Goal: Task Accomplishment & Management: Use online tool/utility

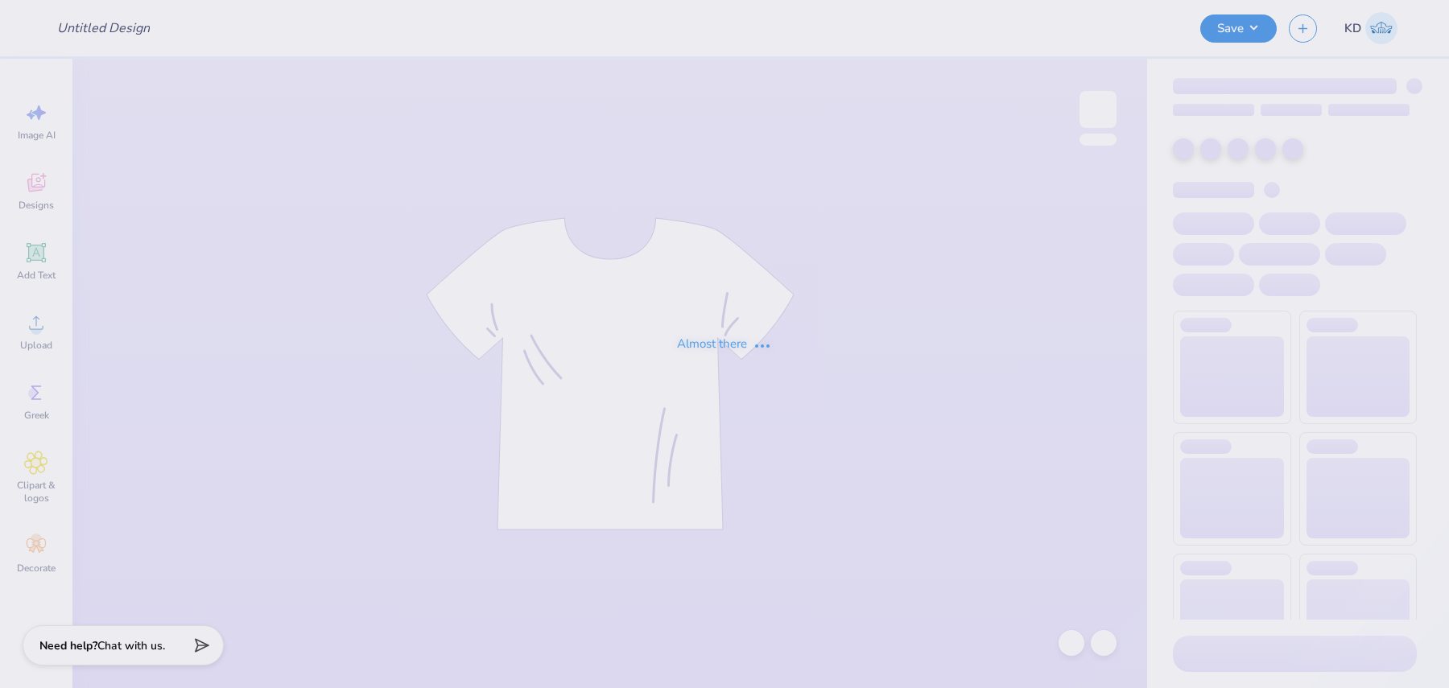
type input "[PERSON_NAME] : [GEOGRAPHIC_DATA]"
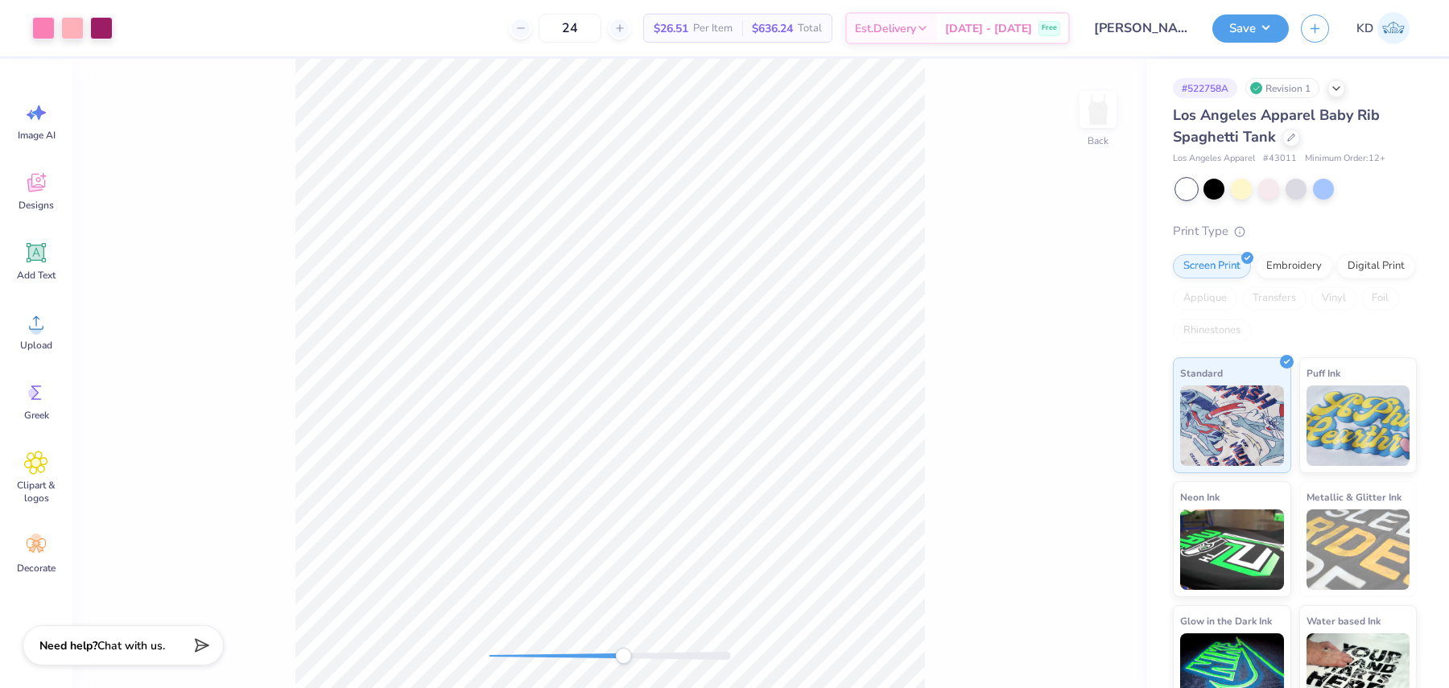
drag, startPoint x: 498, startPoint y: 657, endPoint x: 623, endPoint y: 656, distance: 124.8
click at [623, 656] on div at bounding box center [611, 656] width 242 height 8
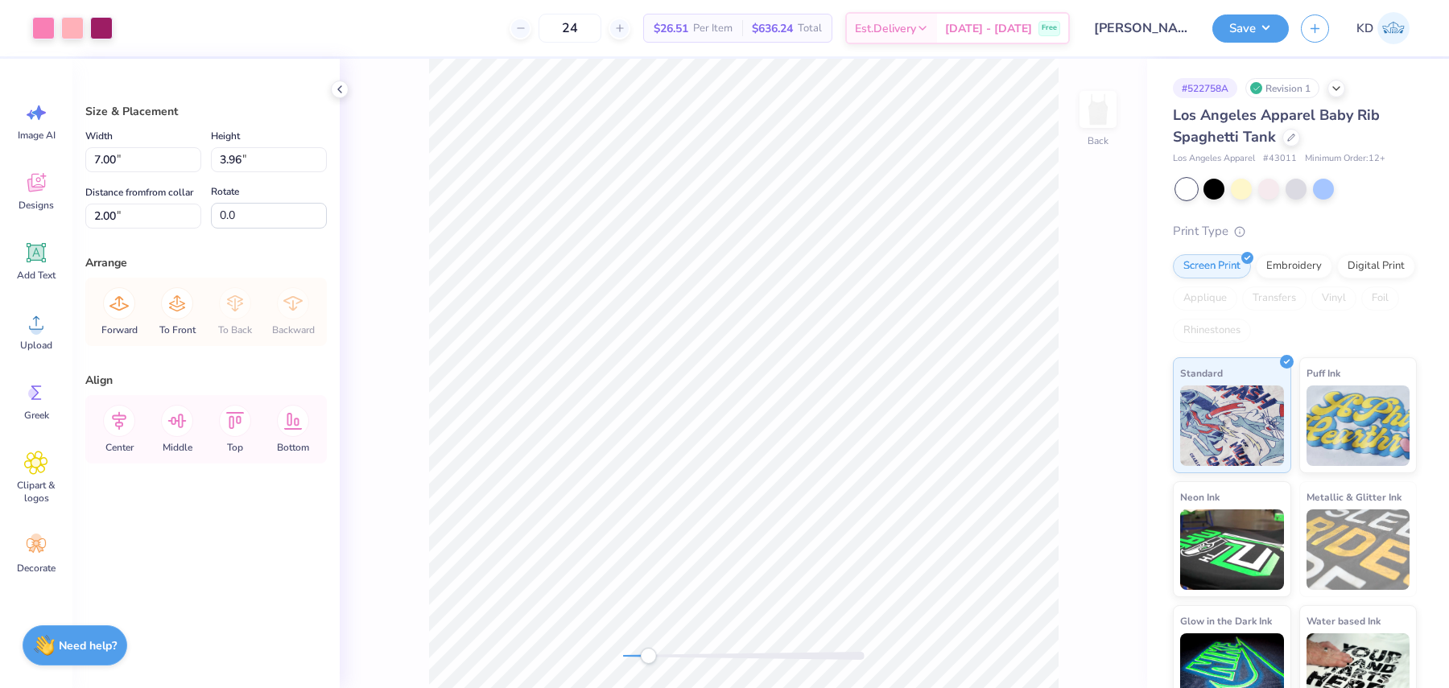
drag, startPoint x: 754, startPoint y: 655, endPoint x: 648, endPoint y: 656, distance: 106.3
click at [648, 656] on div "Accessibility label" at bounding box center [648, 656] width 16 height 16
click at [92, 26] on div at bounding box center [101, 26] width 23 height 23
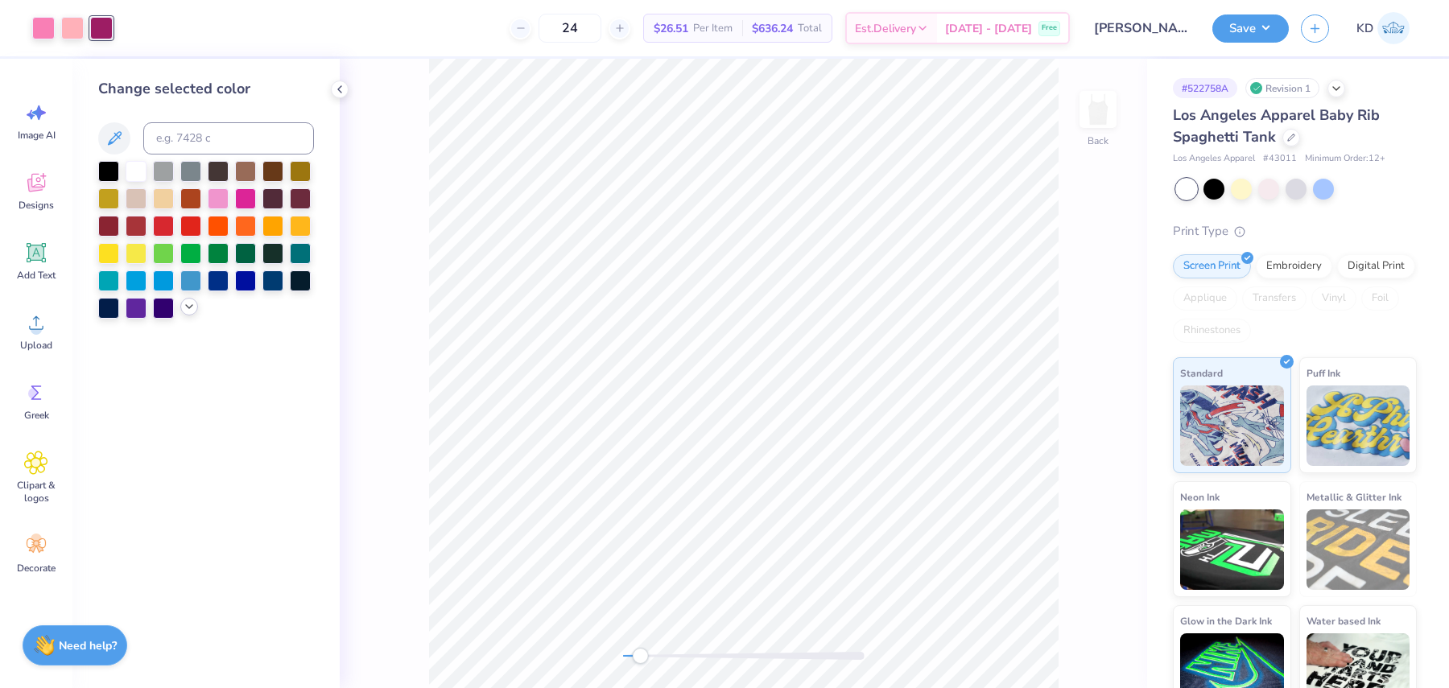
click at [188, 308] on icon at bounding box center [189, 306] width 13 height 13
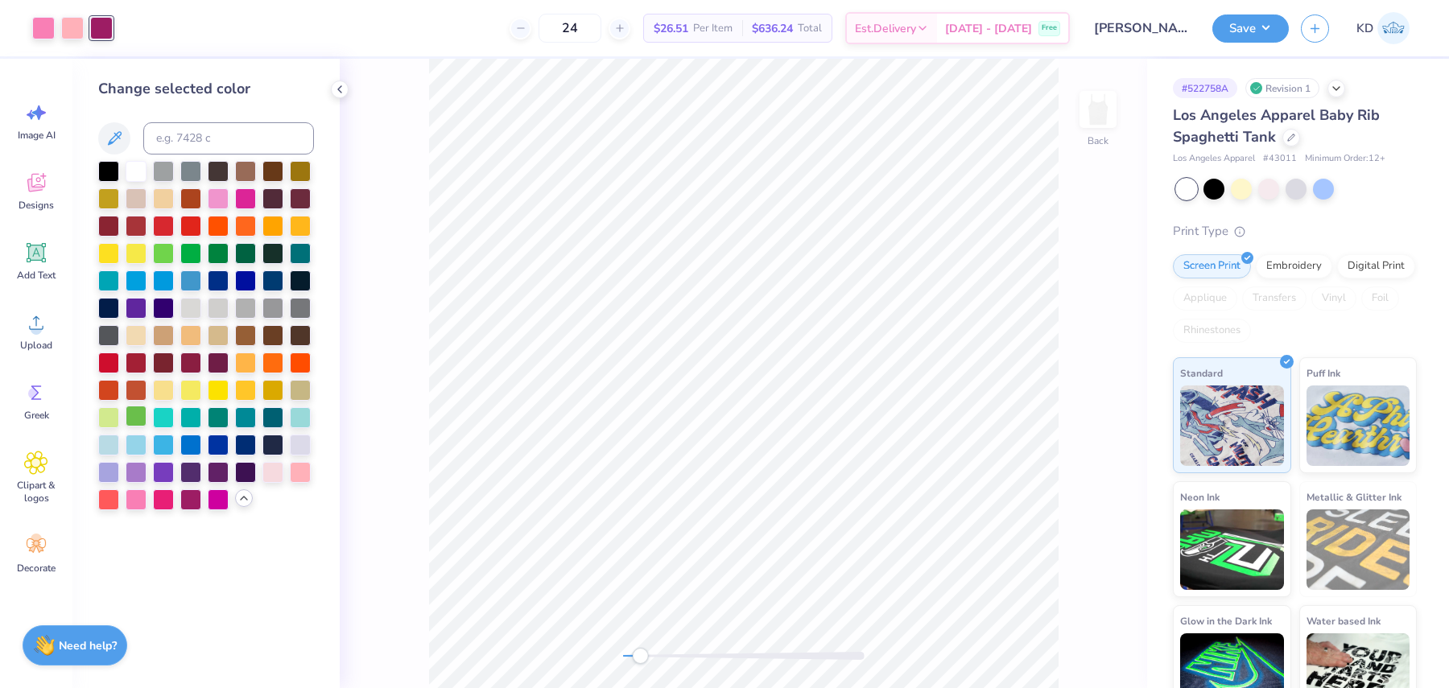
click at [143, 420] on div at bounding box center [136, 416] width 21 height 21
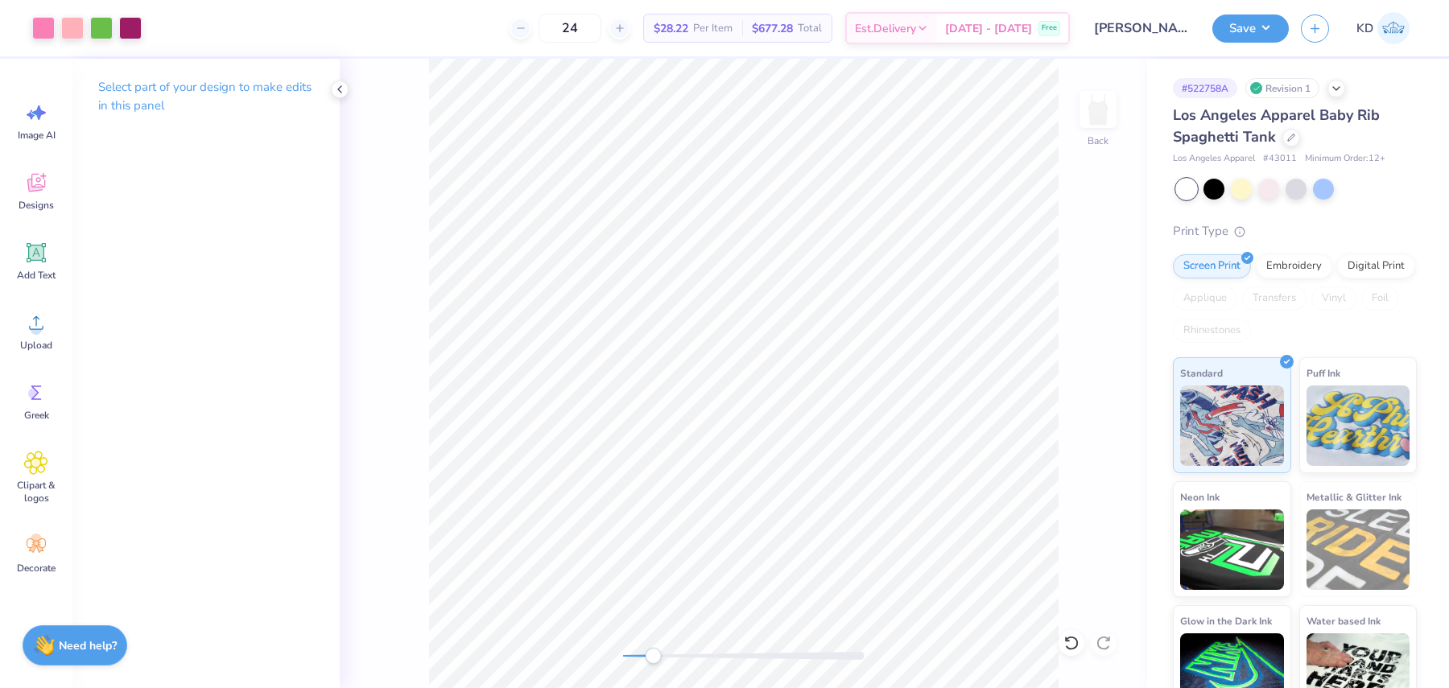
drag, startPoint x: 639, startPoint y: 660, endPoint x: 656, endPoint y: 661, distance: 16.9
click at [656, 661] on div "Accessibility label" at bounding box center [653, 656] width 16 height 16
click at [108, 27] on div at bounding box center [101, 26] width 23 height 23
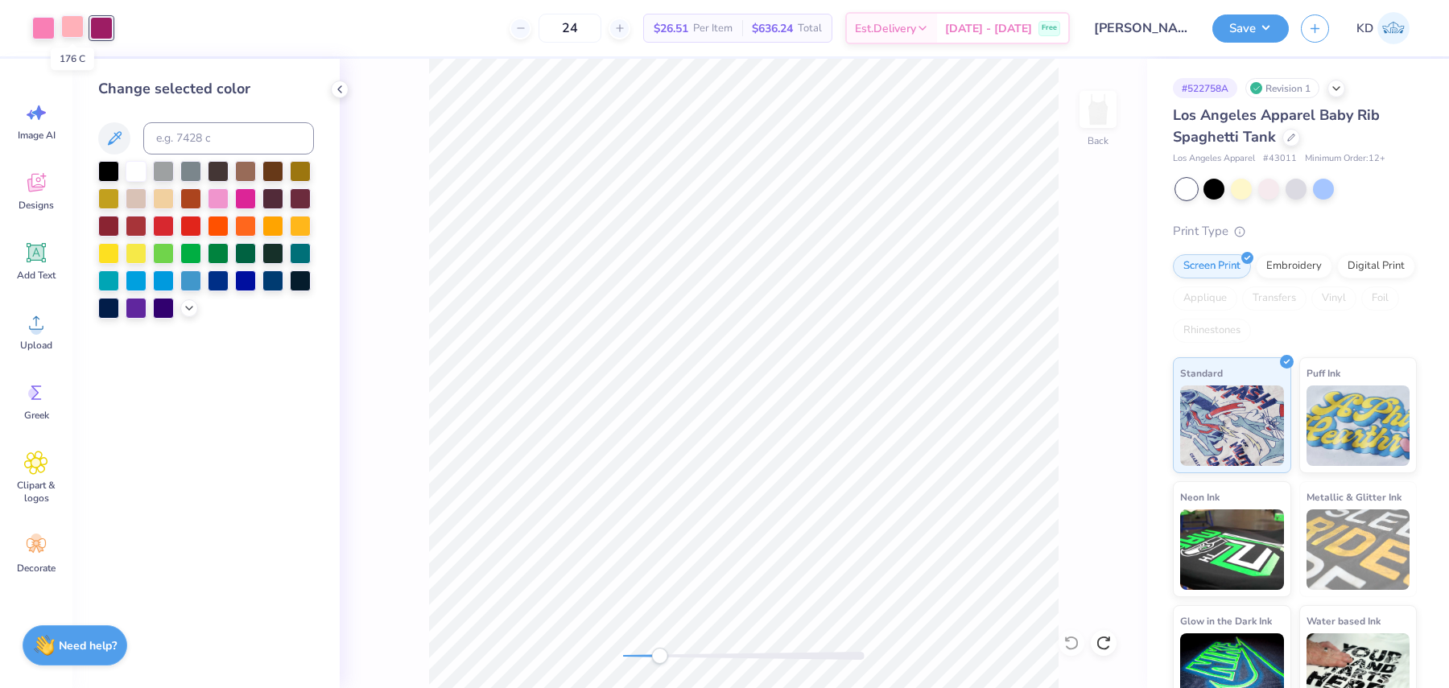
click at [73, 28] on div at bounding box center [72, 26] width 23 height 23
click at [187, 307] on icon at bounding box center [189, 306] width 13 height 13
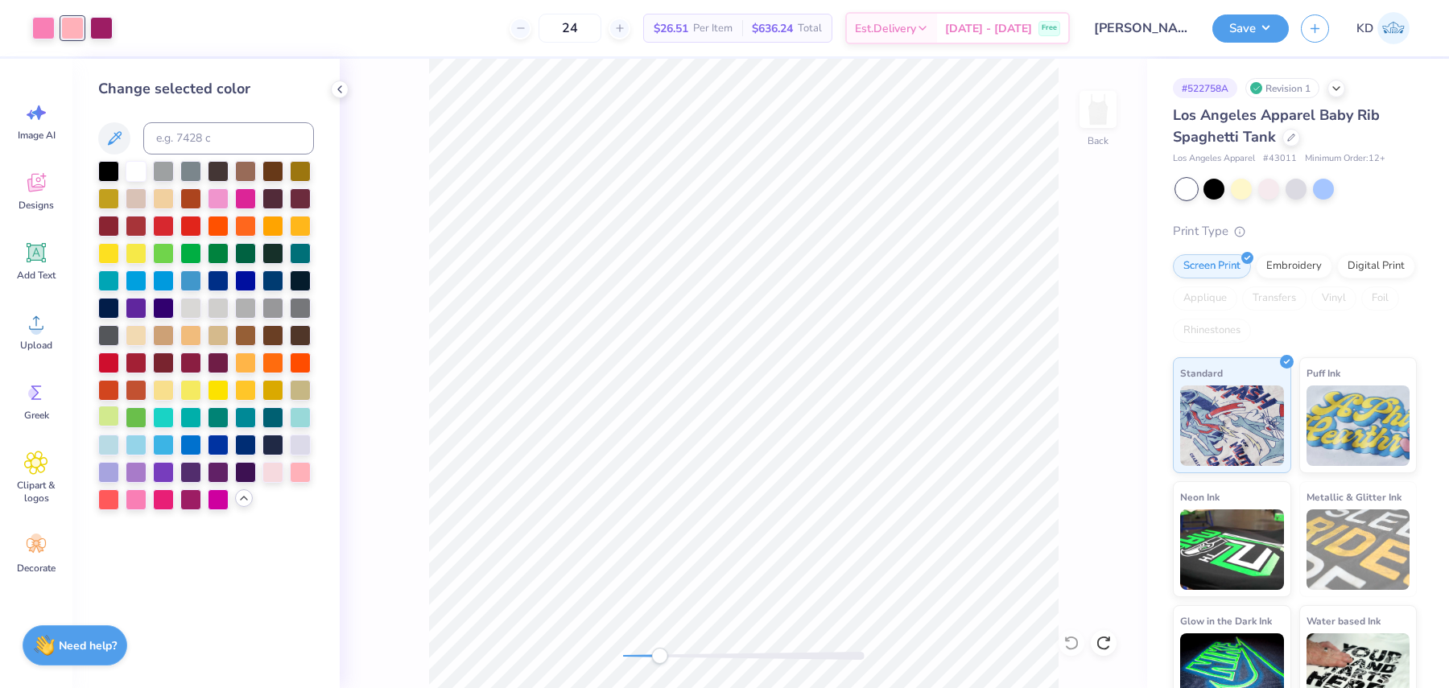
click at [110, 424] on div at bounding box center [108, 416] width 21 height 21
click at [662, 663] on div "Back" at bounding box center [744, 374] width 808 height 630
drag, startPoint x: 663, startPoint y: 659, endPoint x: 626, endPoint y: 659, distance: 36.2
click at [626, 659] on div "Accessibility label" at bounding box center [626, 656] width 16 height 16
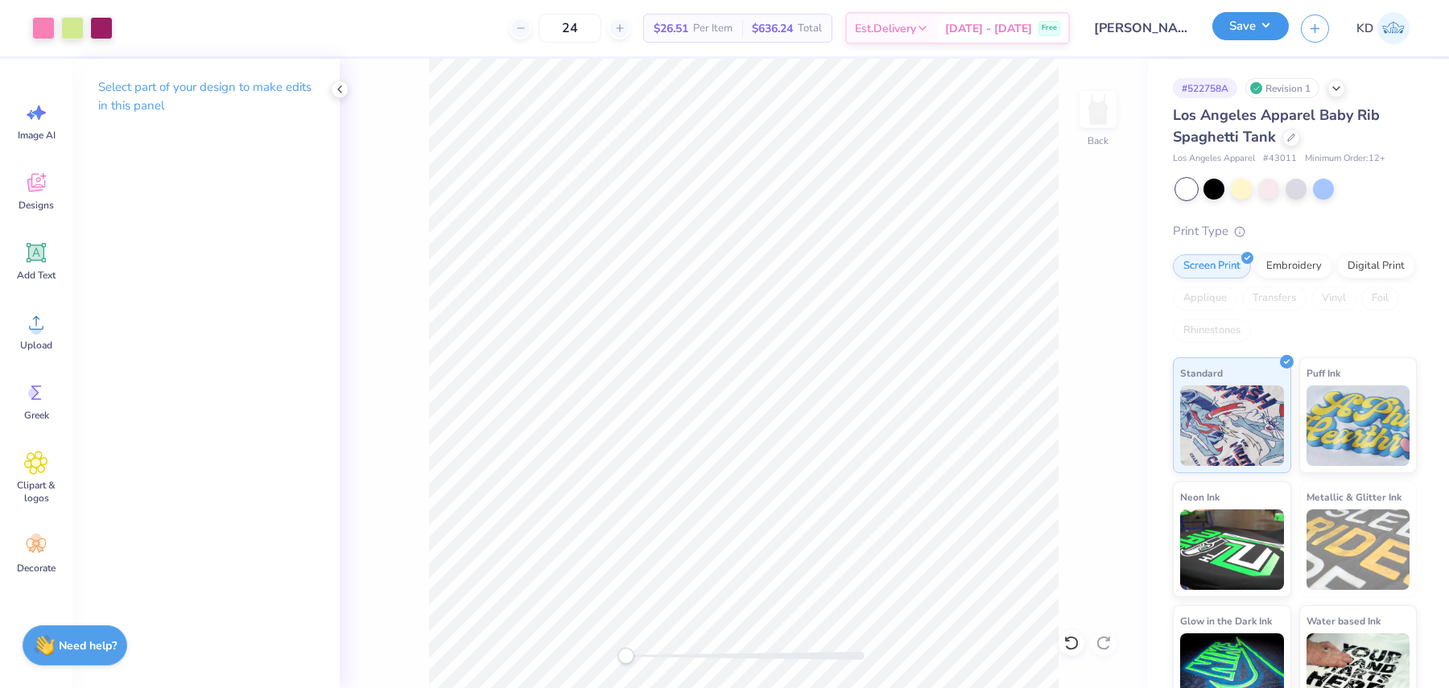
click at [1249, 18] on button "Save" at bounding box center [1251, 26] width 76 height 28
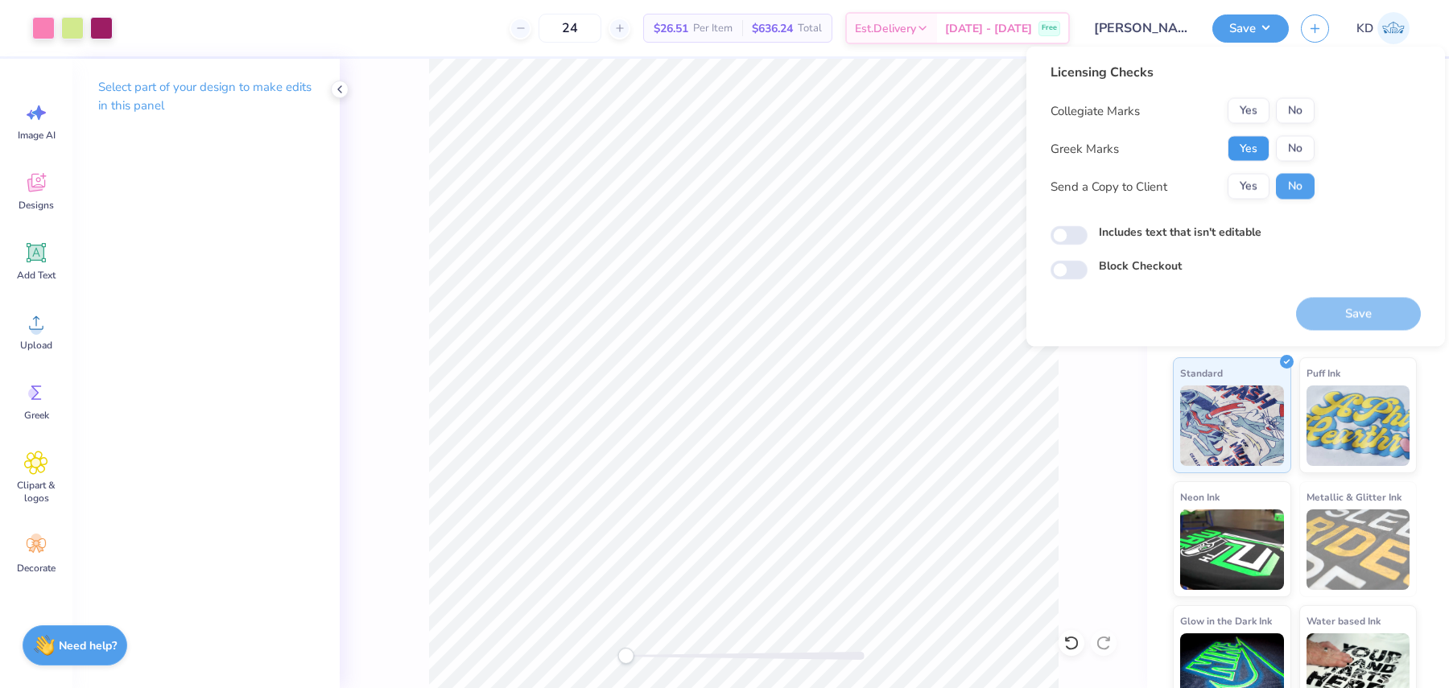
click at [1262, 147] on button "Yes" at bounding box center [1249, 149] width 42 height 26
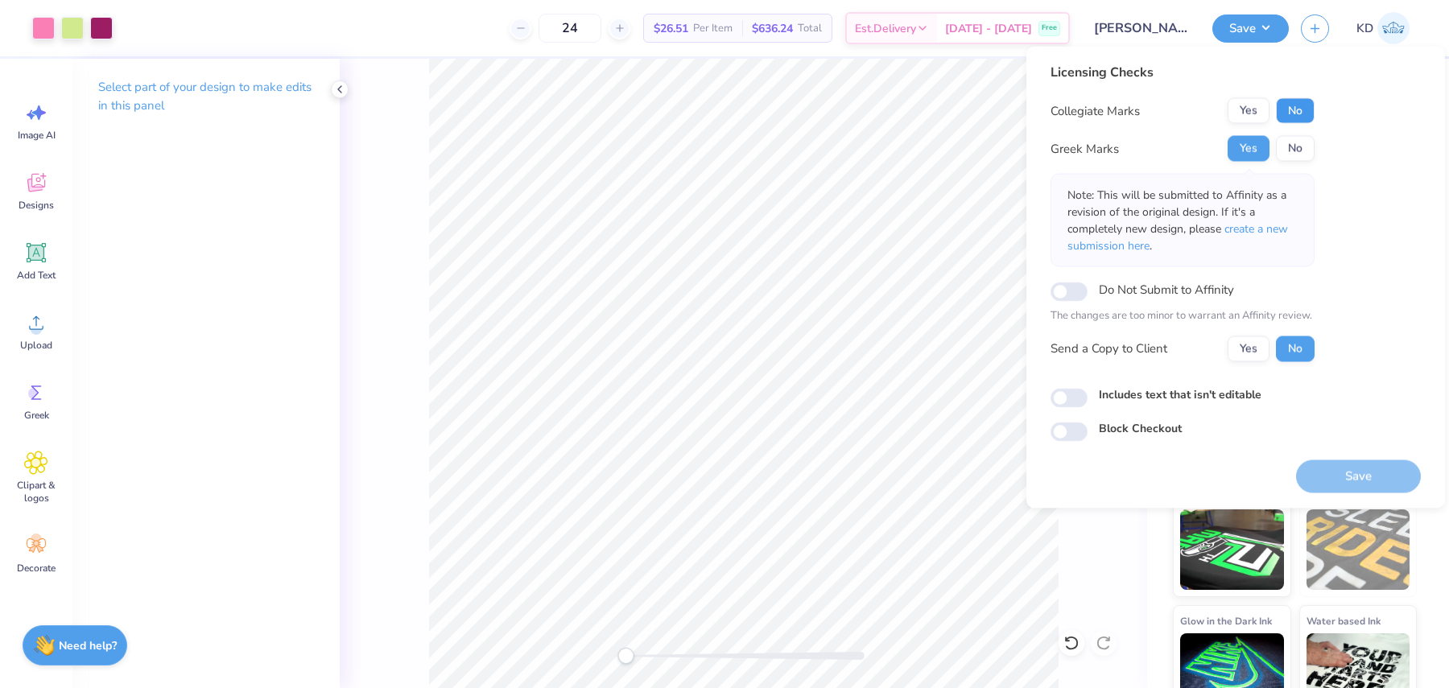
click at [1298, 110] on button "No" at bounding box center [1295, 111] width 39 height 26
click at [1182, 391] on label "Includes text that isn't editable" at bounding box center [1180, 394] width 163 height 17
click at [1088, 391] on input "Includes text that isn't editable" at bounding box center [1069, 397] width 37 height 19
checkbox input "true"
click at [1350, 482] on button "Save" at bounding box center [1358, 476] width 125 height 33
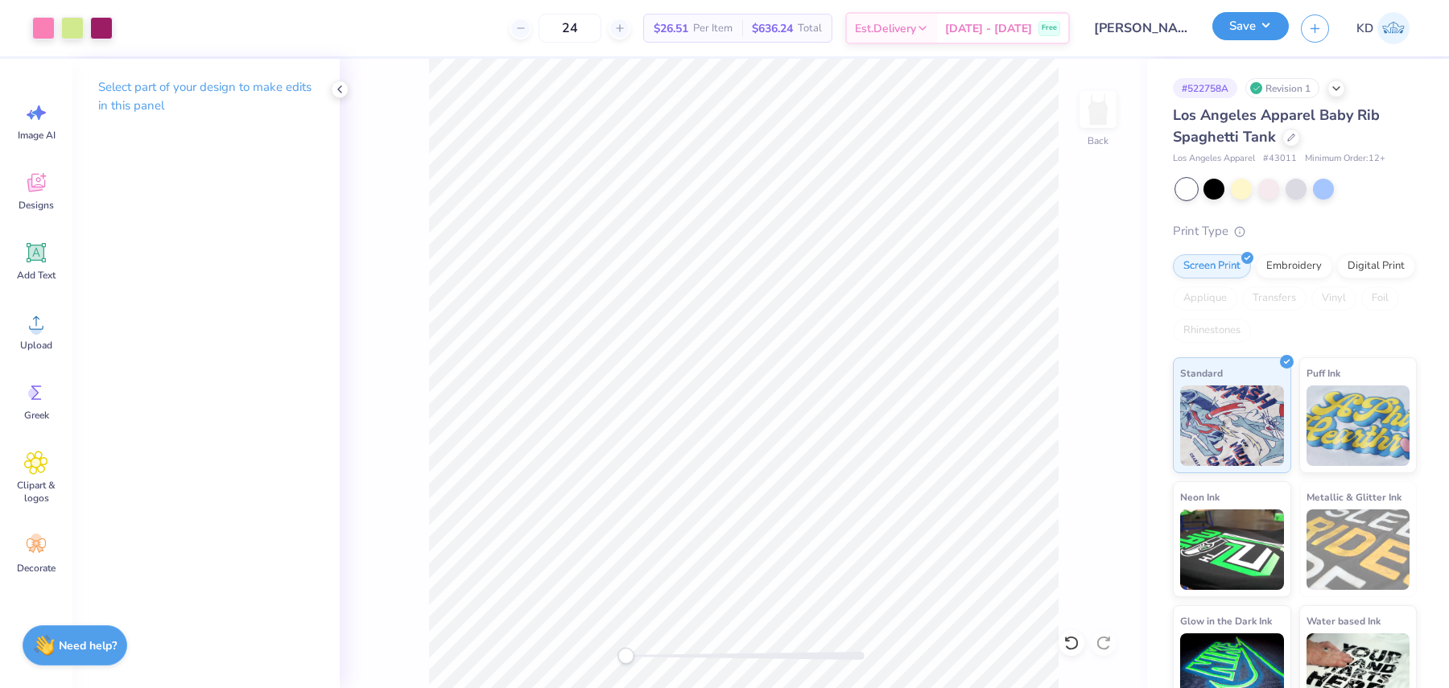
click at [1236, 21] on button "Save" at bounding box center [1251, 26] width 76 height 28
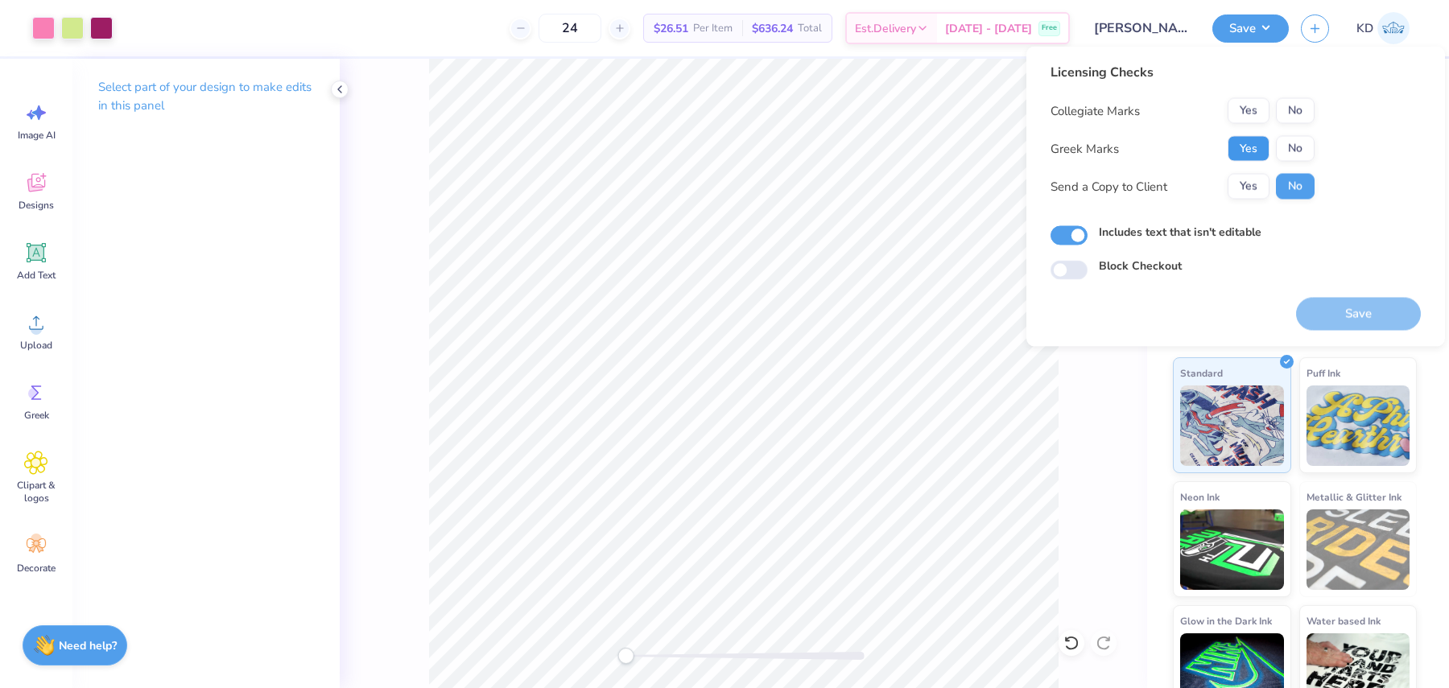
click at [1236, 150] on button "Yes" at bounding box center [1249, 149] width 42 height 26
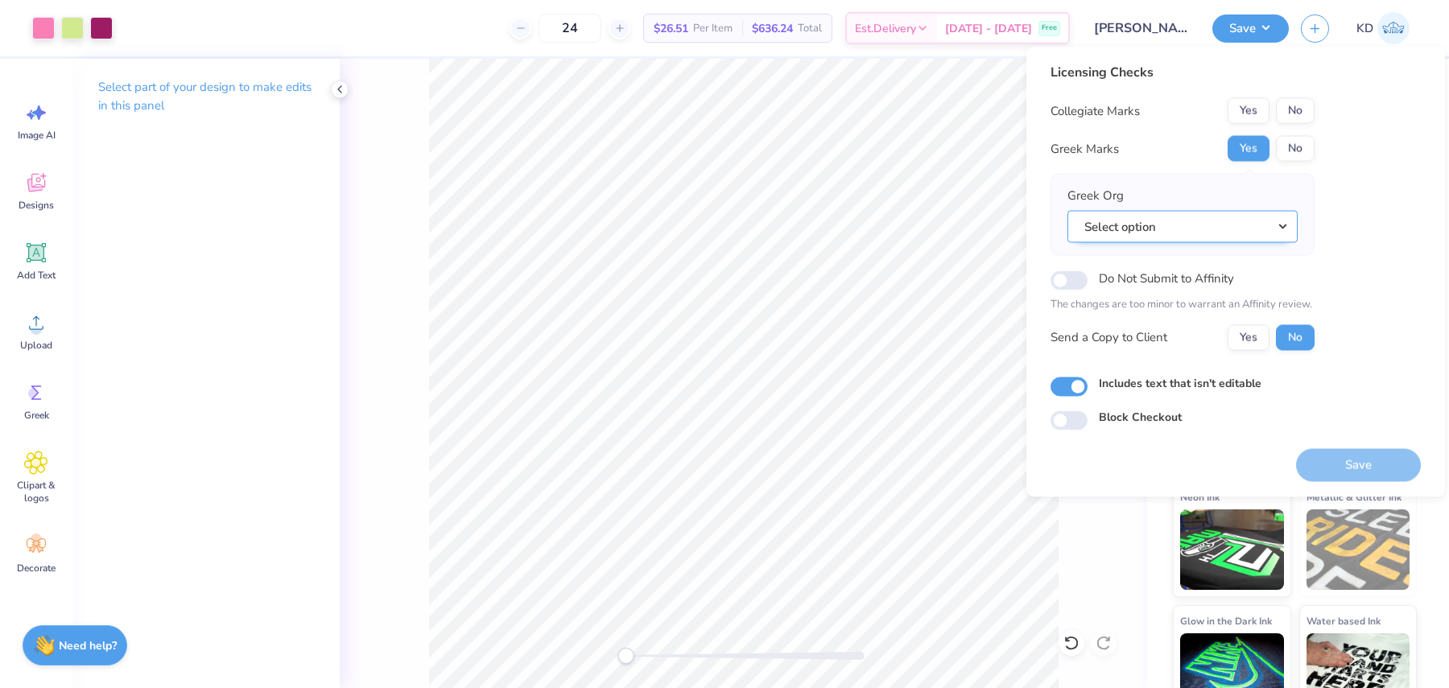
click at [1219, 240] on button "Select option" at bounding box center [1183, 226] width 230 height 33
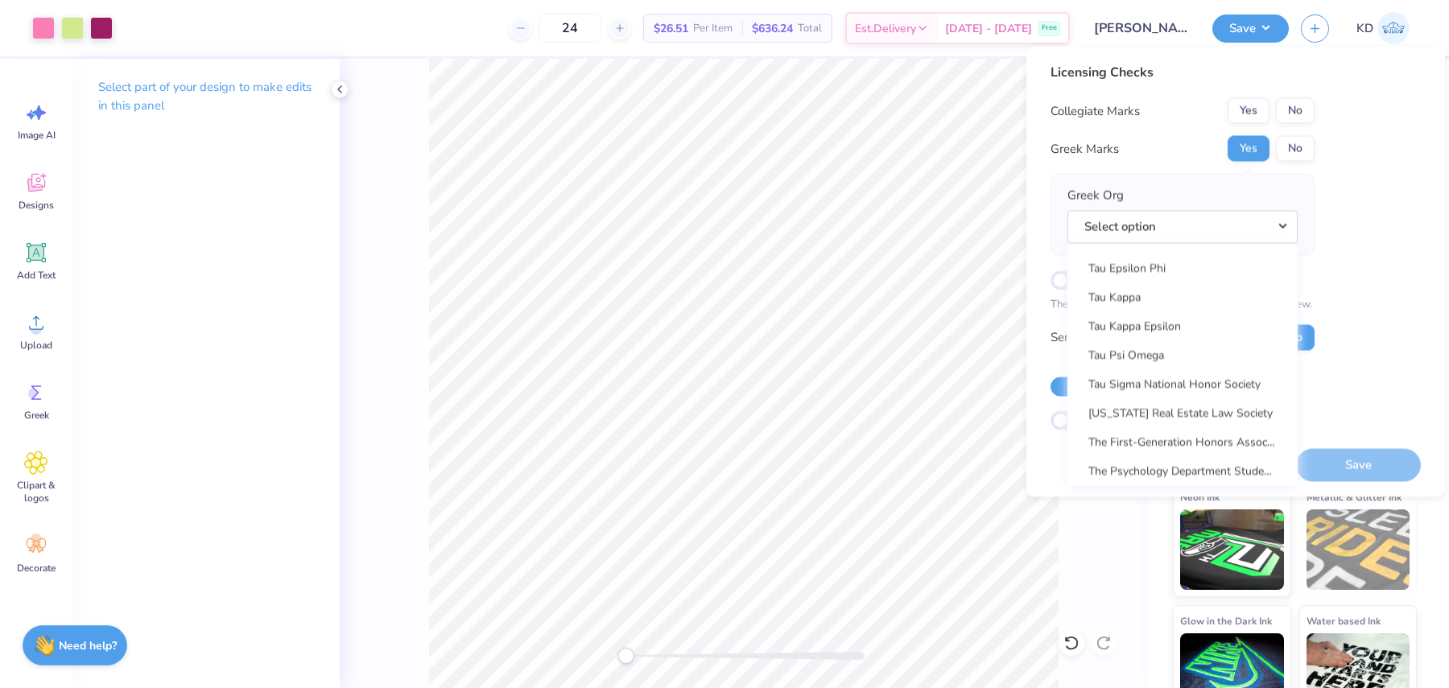
scroll to position [11641, 0]
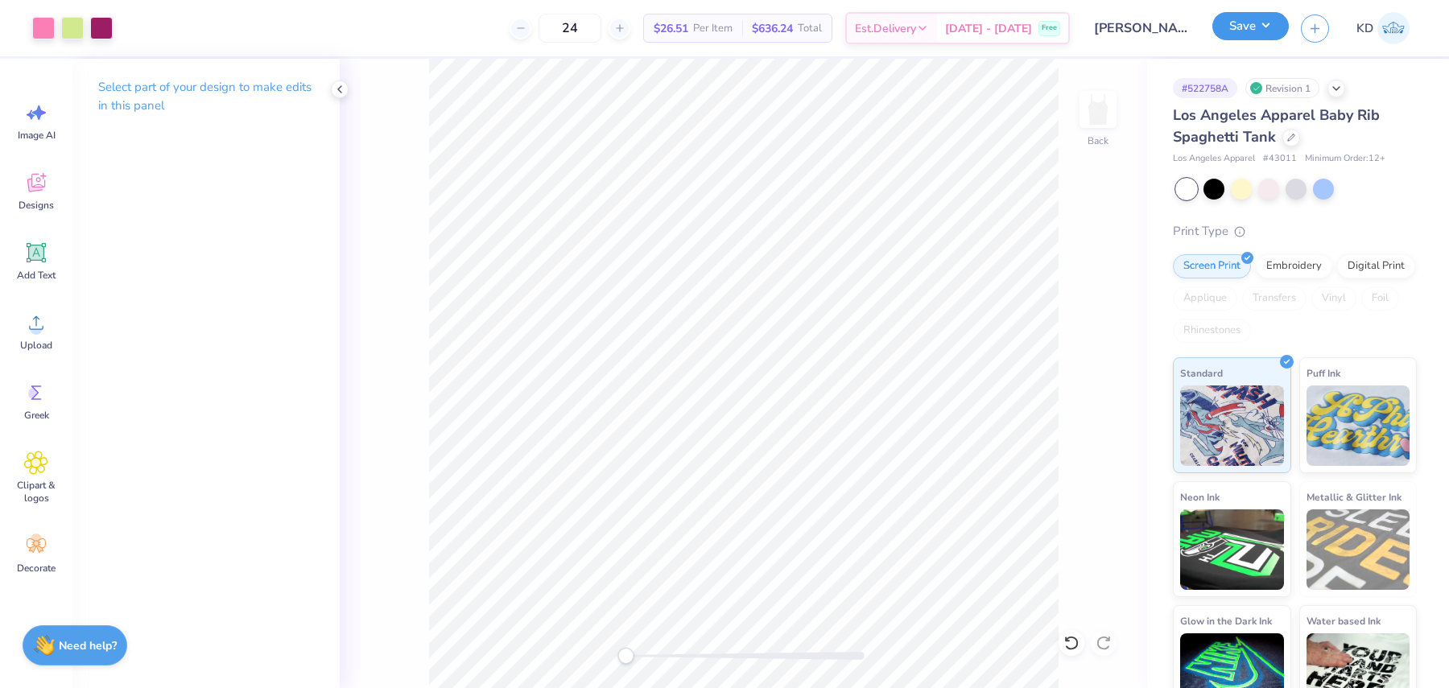
click at [1246, 25] on button "Save" at bounding box center [1251, 26] width 76 height 28
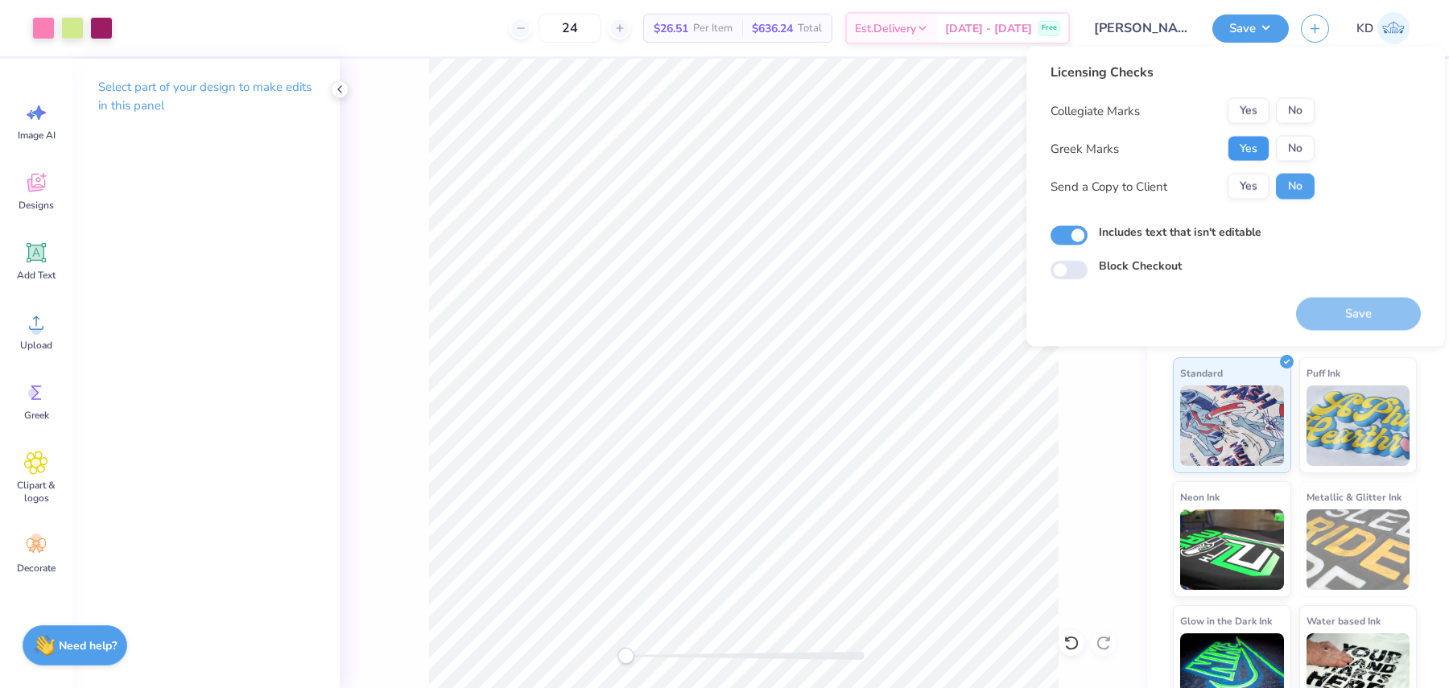
click at [1233, 146] on button "Yes" at bounding box center [1249, 149] width 42 height 26
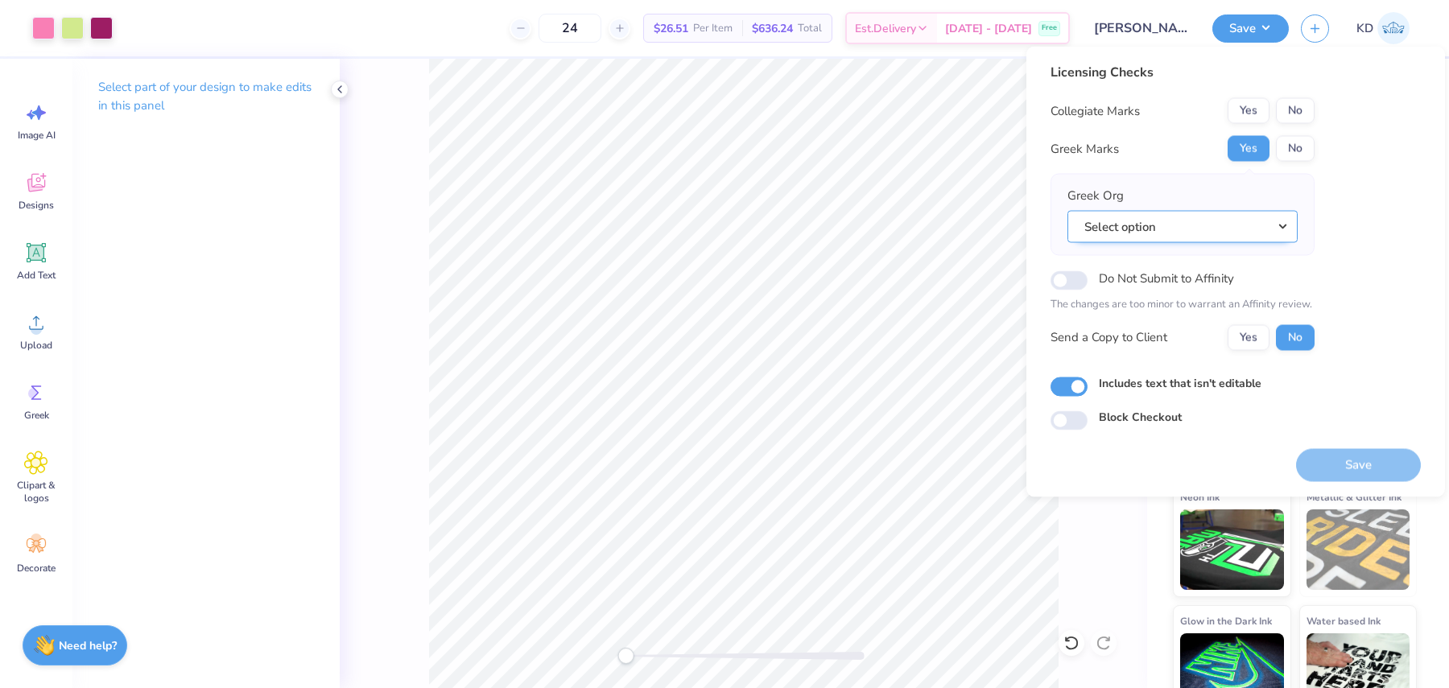
click at [1144, 229] on button "Select option" at bounding box center [1183, 226] width 230 height 33
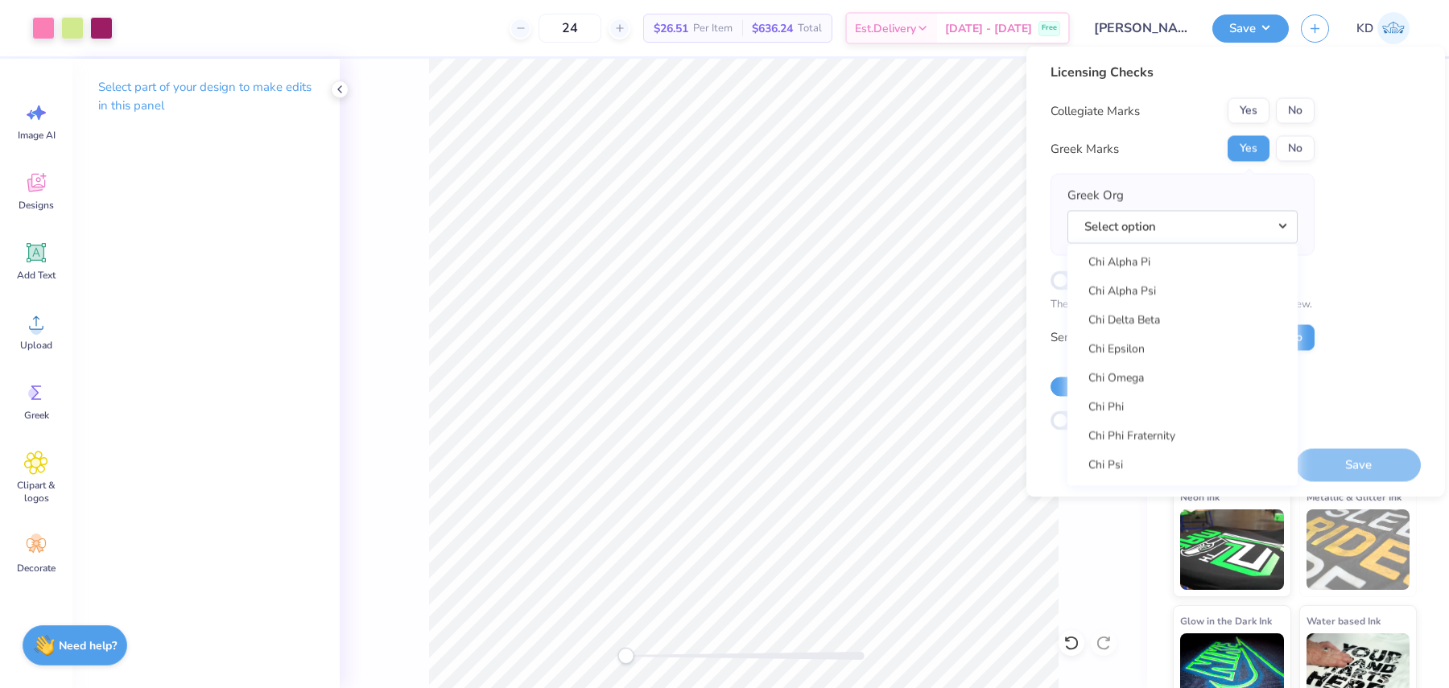
scroll to position [3258, 0]
